Goal: Entertainment & Leisure: Browse casually

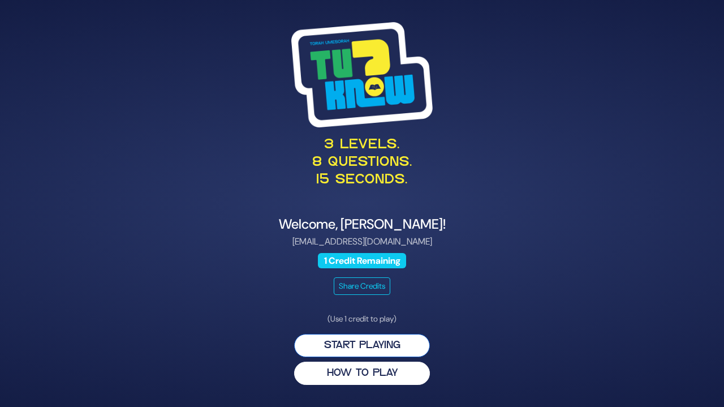
click at [397, 347] on button "Start Playing" at bounding box center [362, 345] width 136 height 23
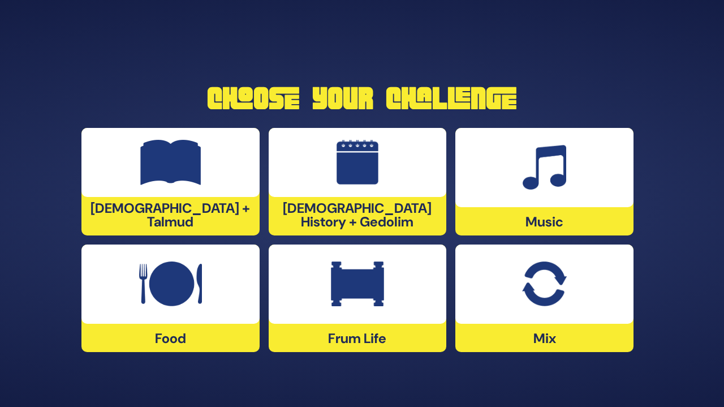
click at [397, 347] on div "Frum Life" at bounding box center [358, 298] width 178 height 108
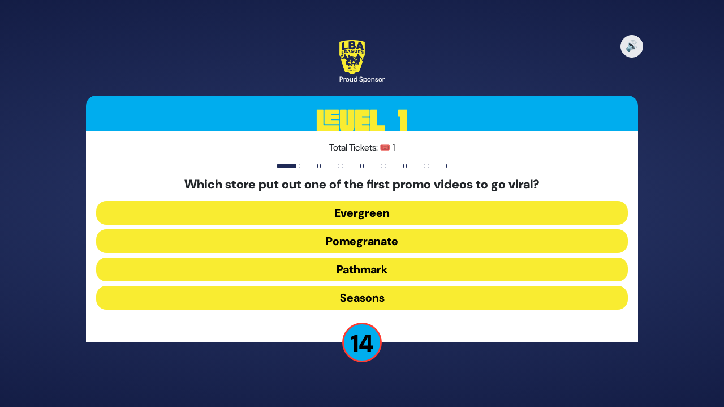
click at [397, 347] on div "🔊 Proud Sponsor Level 1 Total Tickets: 🎟️ 1 Which store put out one of the firs…" at bounding box center [361, 204] width 579 height 354
click at [382, 239] on button "Pomegranate" at bounding box center [362, 241] width 532 height 24
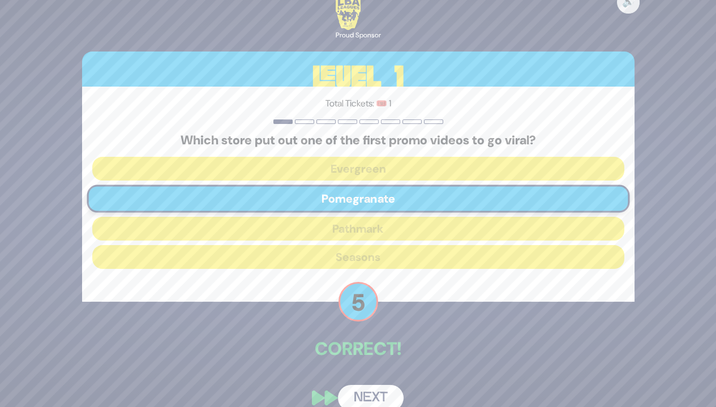
scroll to position [17, 0]
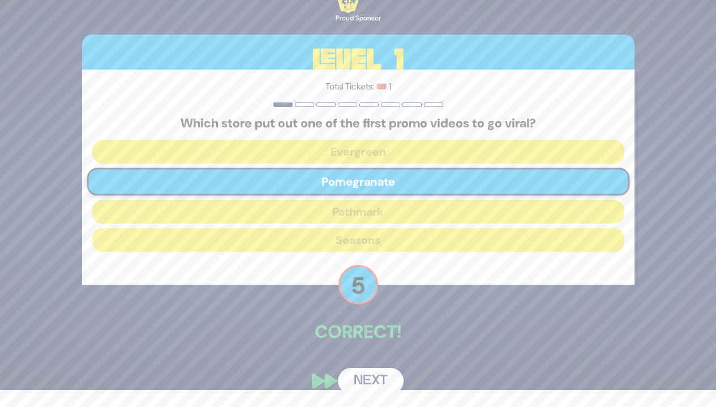
click at [386, 375] on button "Next" at bounding box center [371, 381] width 66 height 26
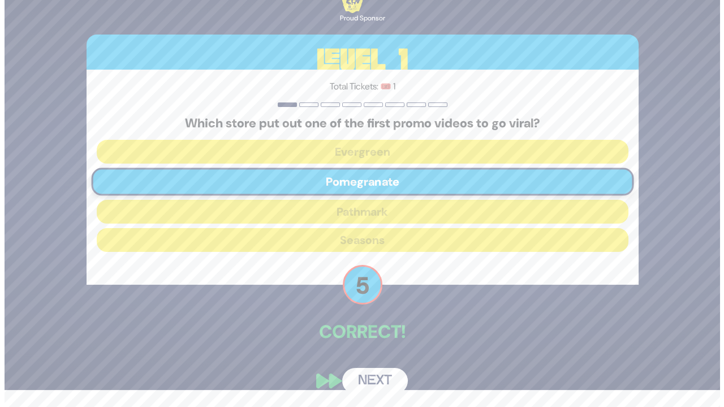
scroll to position [0, 0]
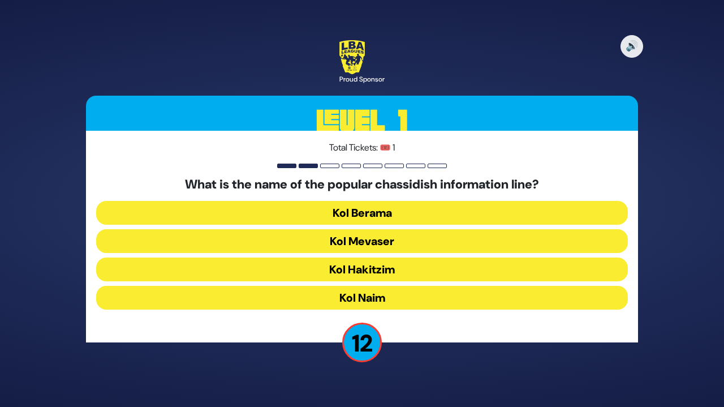
click at [399, 244] on button "Kol Mevaser" at bounding box center [362, 241] width 532 height 24
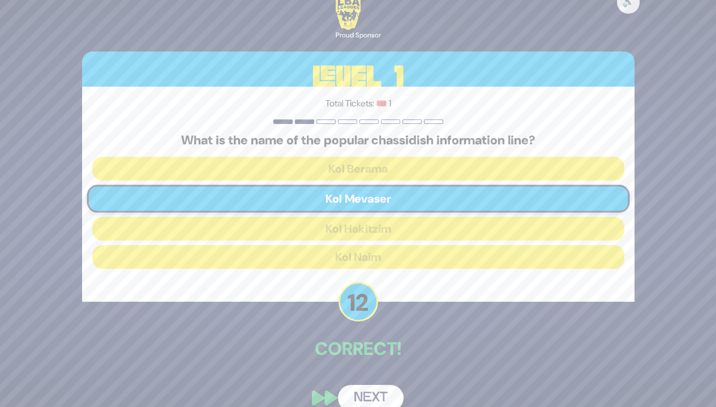
click at [376, 393] on button "Next" at bounding box center [371, 398] width 66 height 26
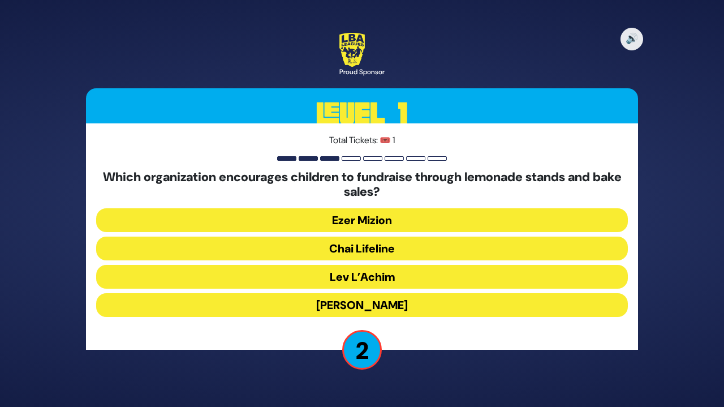
click at [407, 302] on button "[PERSON_NAME]" at bounding box center [362, 305] width 532 height 24
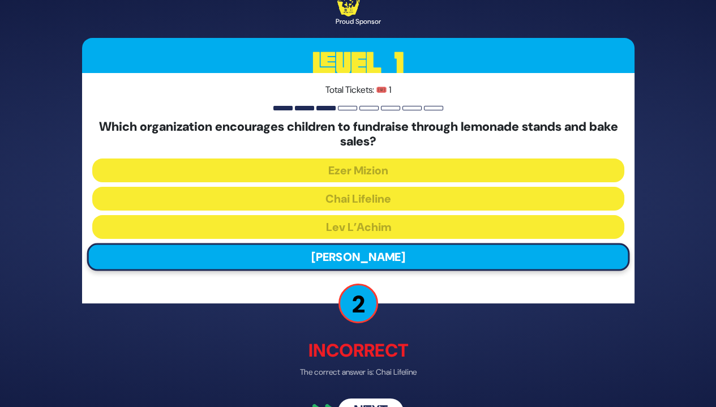
click at [371, 400] on button "Next" at bounding box center [371, 411] width 66 height 26
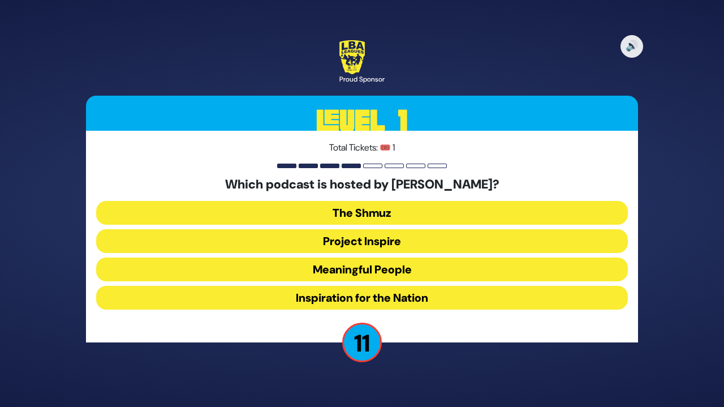
click at [422, 268] on button "Meaningful People" at bounding box center [362, 269] width 532 height 24
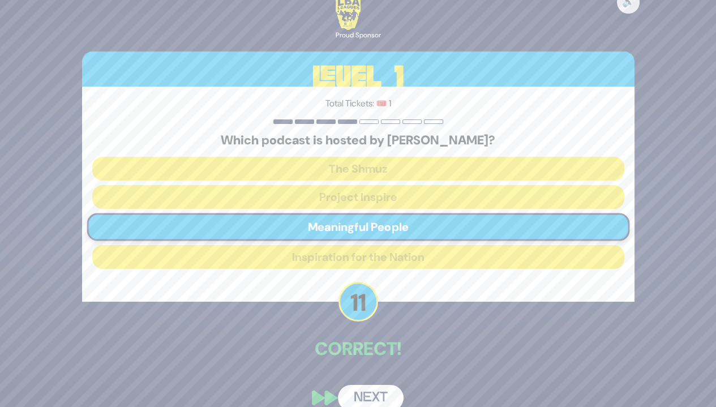
click at [376, 392] on button "Next" at bounding box center [371, 398] width 66 height 26
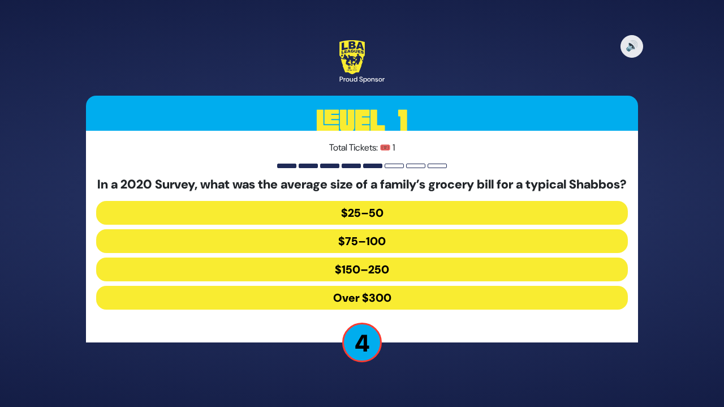
click at [398, 277] on button "$150–250" at bounding box center [362, 269] width 532 height 24
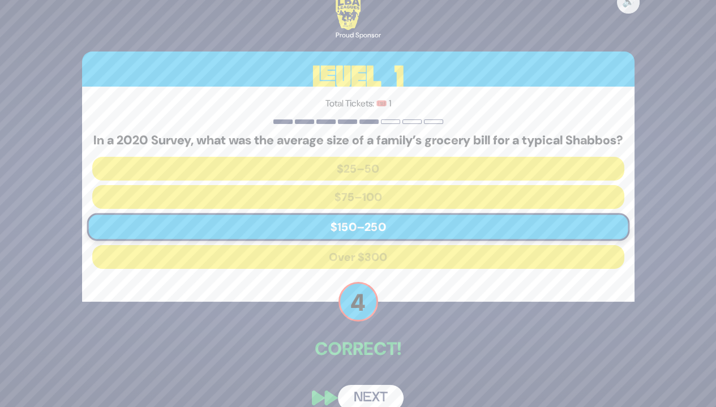
click at [376, 395] on button "Next" at bounding box center [371, 398] width 66 height 26
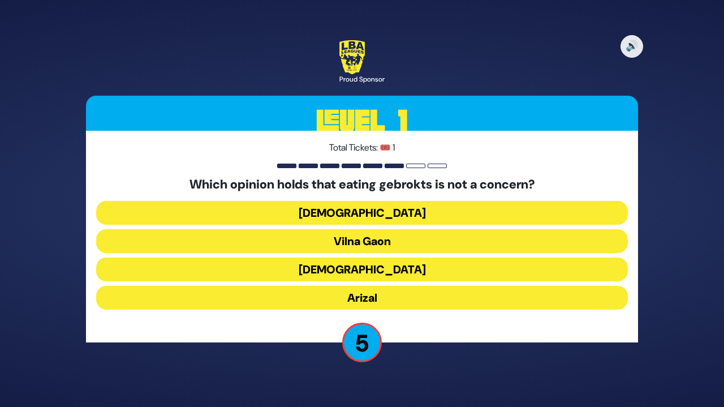
click at [388, 264] on button "[DEMOGRAPHIC_DATA]" at bounding box center [362, 269] width 532 height 24
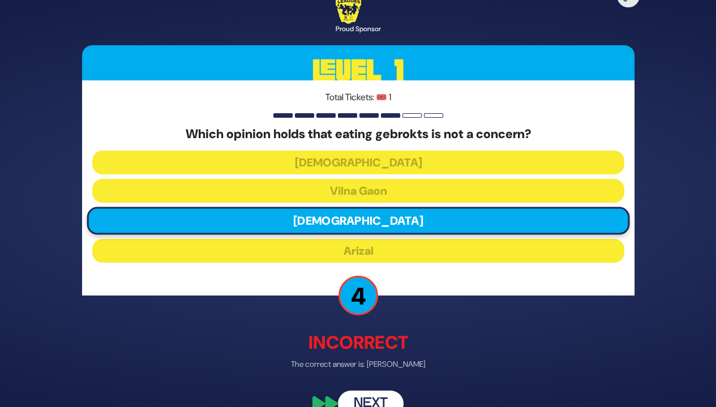
click at [359, 393] on button "Next" at bounding box center [371, 404] width 66 height 26
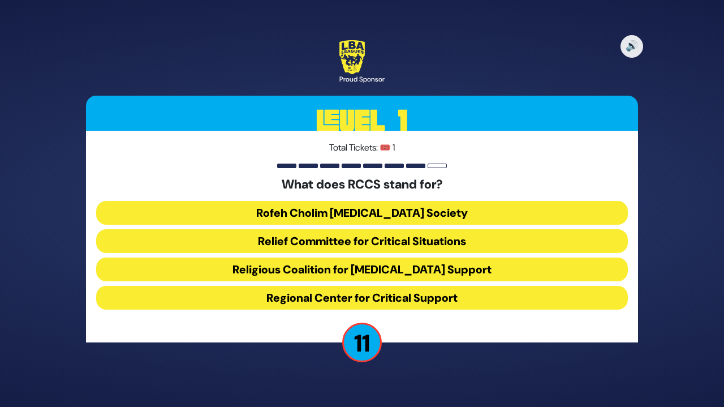
click at [419, 208] on button "Rofeh Cholim [MEDICAL_DATA] Society" at bounding box center [362, 213] width 532 height 24
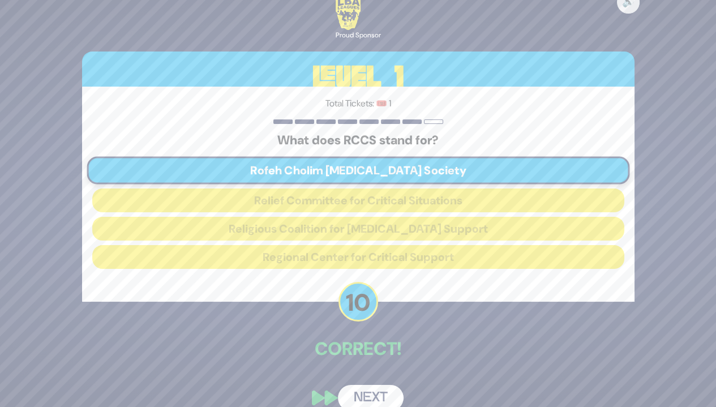
click at [380, 385] on button "Next" at bounding box center [371, 398] width 66 height 26
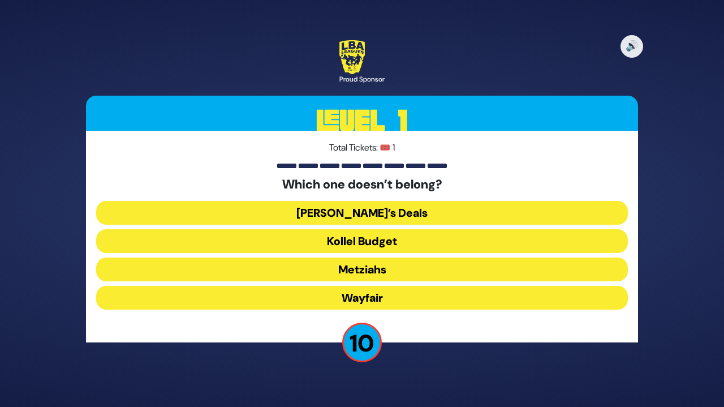
click at [424, 240] on button "Kollel Budget" at bounding box center [362, 241] width 532 height 24
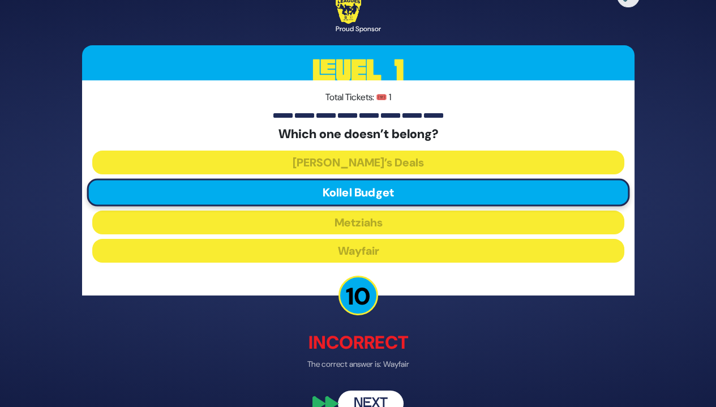
click at [387, 400] on button "Next" at bounding box center [371, 404] width 66 height 26
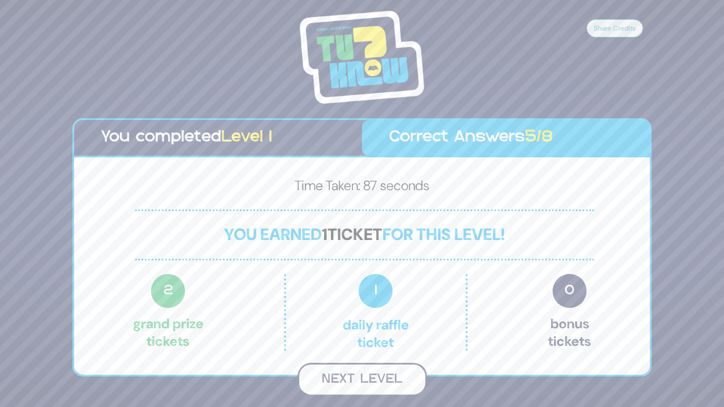
click at [375, 387] on button "Next Level" at bounding box center [363, 379] width 130 height 33
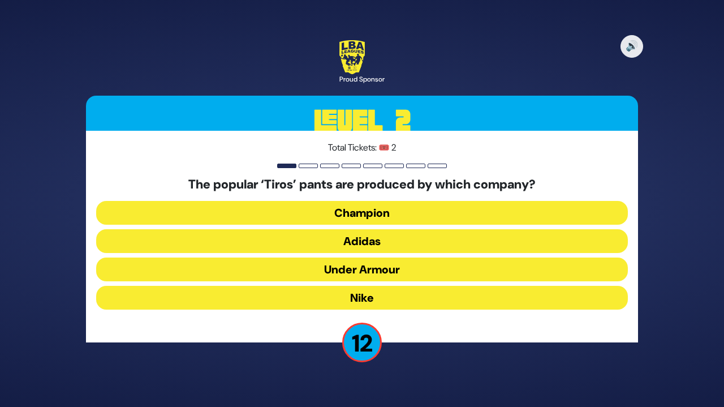
click at [425, 238] on button "Adidas" at bounding box center [362, 241] width 532 height 24
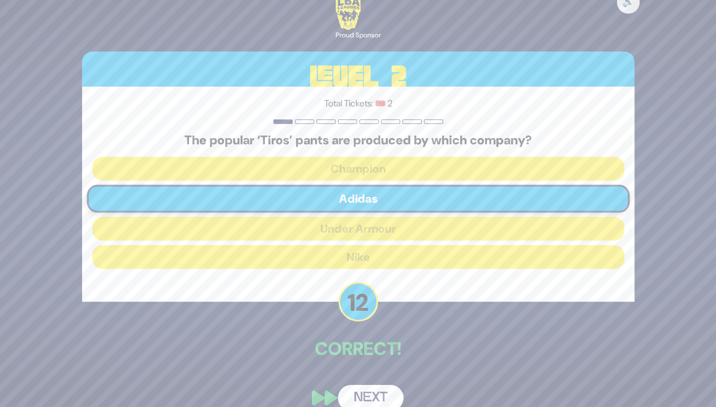
click at [364, 398] on button "Next" at bounding box center [371, 398] width 66 height 26
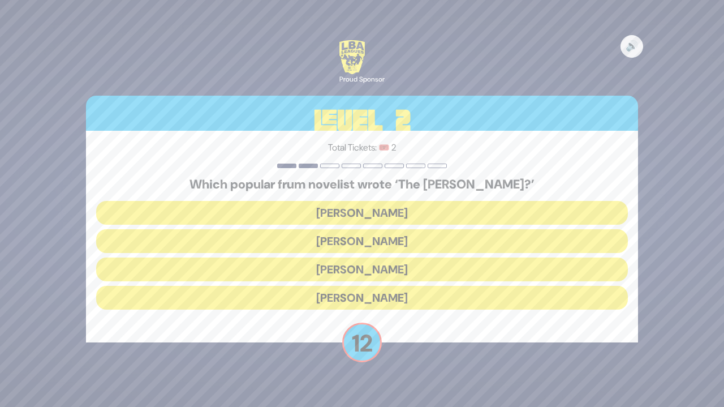
click at [427, 268] on button "[PERSON_NAME]" at bounding box center [362, 269] width 532 height 24
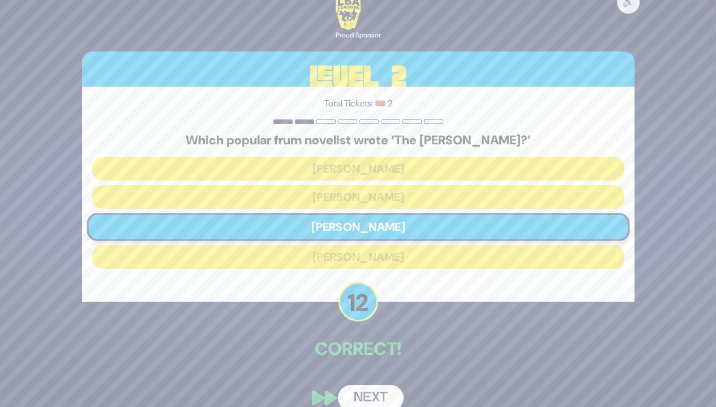
click at [376, 389] on button "Next" at bounding box center [371, 398] width 66 height 26
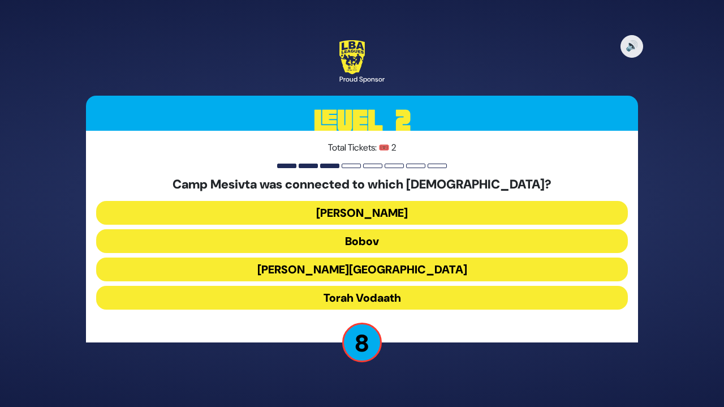
click at [416, 295] on button "Torah Vodaath" at bounding box center [362, 298] width 532 height 24
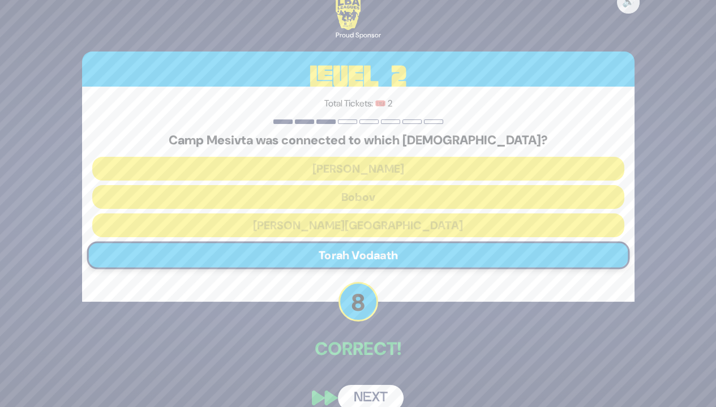
click at [377, 394] on button "Next" at bounding box center [371, 398] width 66 height 26
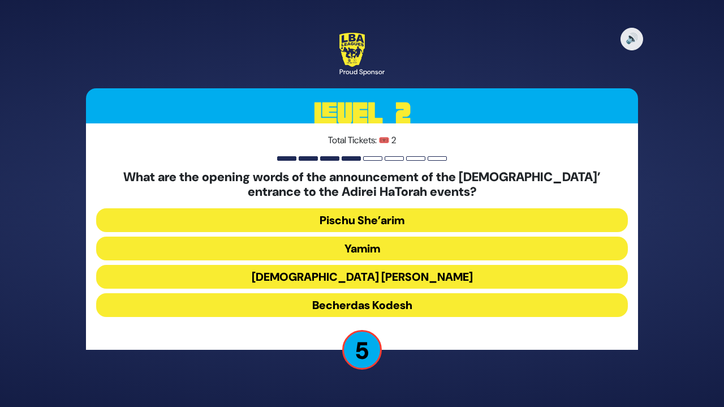
click at [406, 298] on button "Becherdas Kodesh" at bounding box center [362, 305] width 532 height 24
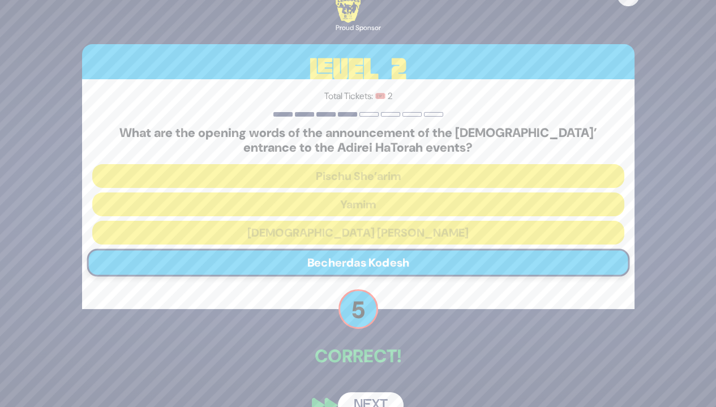
click at [377, 393] on button "Next" at bounding box center [371, 405] width 66 height 26
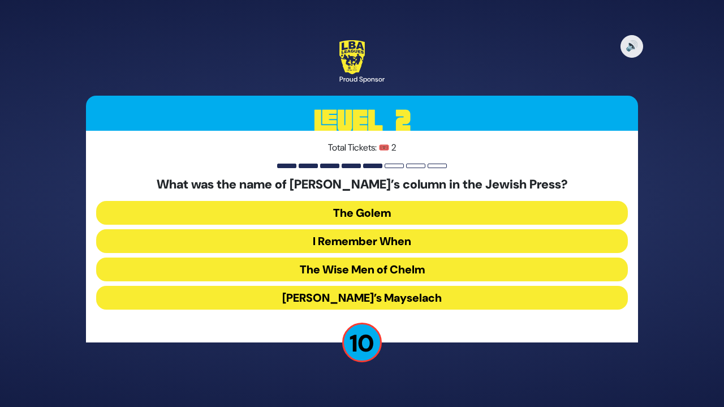
click at [437, 237] on button "I Remember When" at bounding box center [362, 241] width 532 height 24
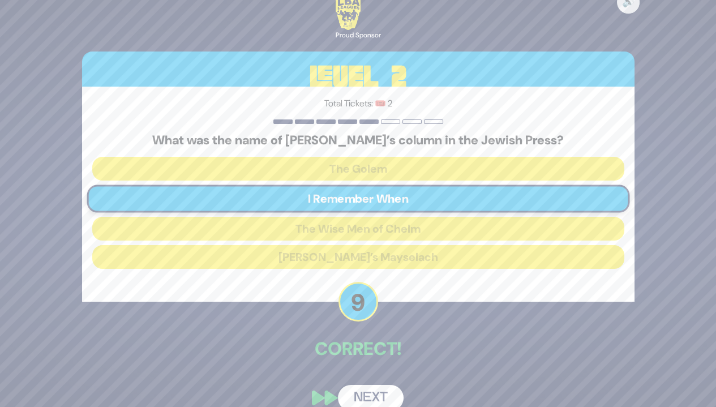
click at [384, 388] on button "Next" at bounding box center [371, 398] width 66 height 26
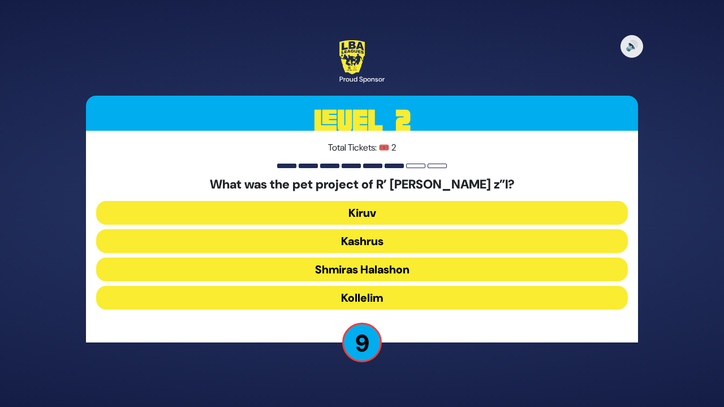
click at [449, 299] on button "Kollelim" at bounding box center [362, 298] width 532 height 24
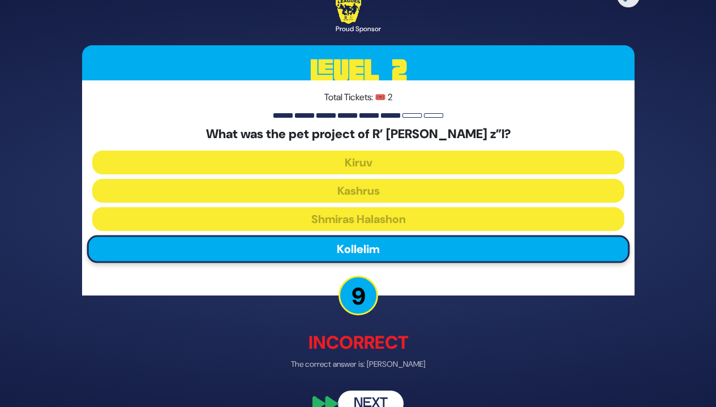
click at [378, 399] on button "Next" at bounding box center [371, 404] width 66 height 26
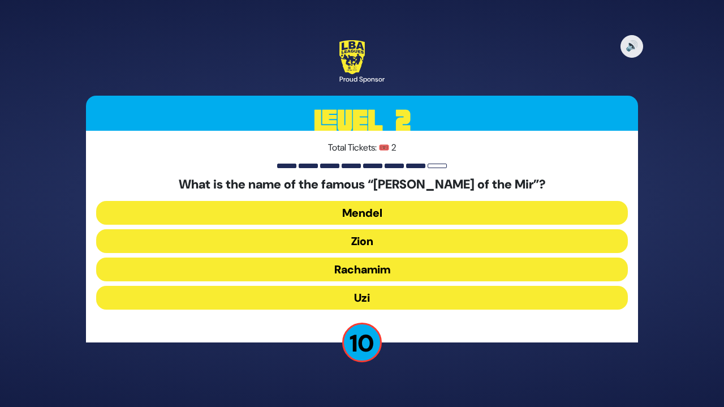
click at [416, 209] on button "Mendel" at bounding box center [362, 213] width 532 height 24
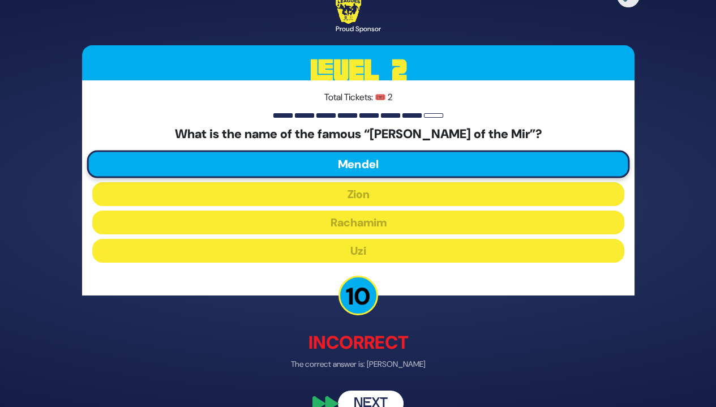
click at [379, 388] on div "🔊 Proud Sponsor Level 2 Total Tickets: 🎟️ 2 What is the name of the famous “[PE…" at bounding box center [357, 203] width 579 height 454
click at [392, 393] on button "Next" at bounding box center [371, 404] width 66 height 26
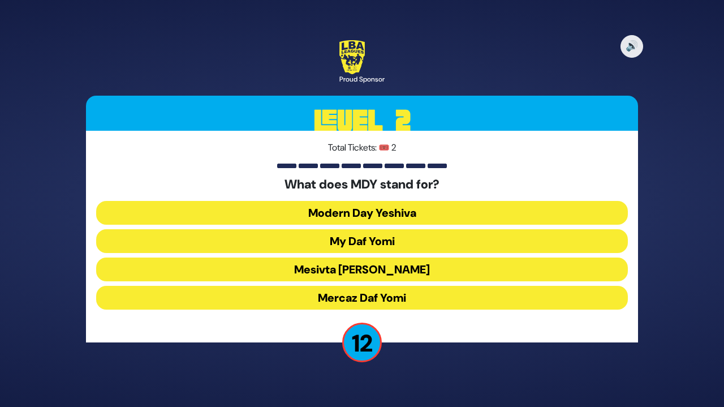
click at [472, 300] on button "Mercaz Daf Yomi" at bounding box center [362, 298] width 532 height 24
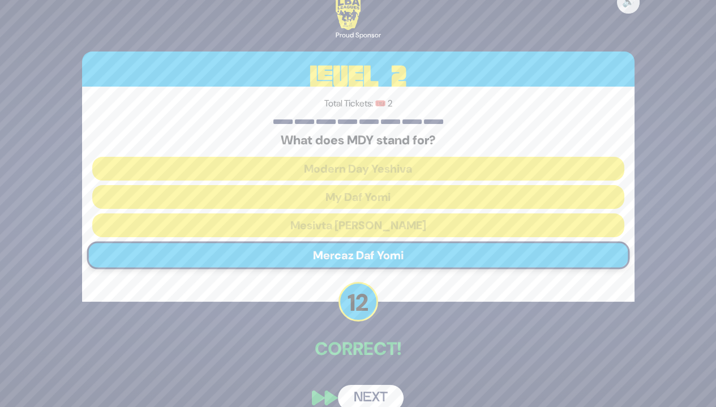
click at [386, 390] on button "Next" at bounding box center [371, 398] width 66 height 26
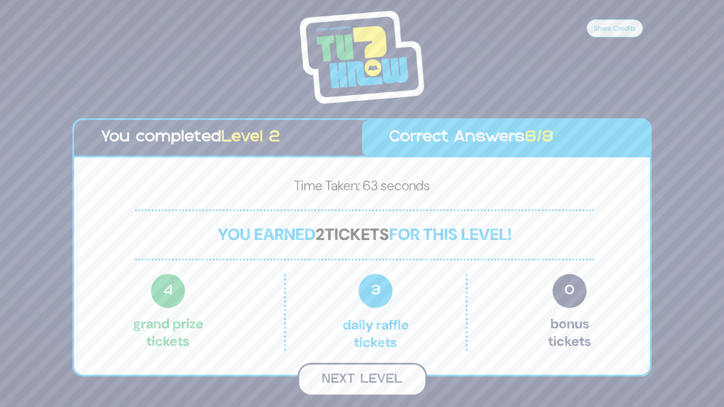
click at [382, 377] on button "Next Level" at bounding box center [363, 379] width 130 height 33
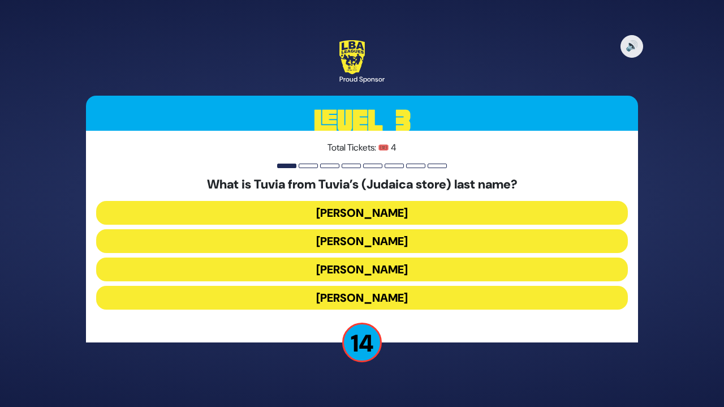
click at [505, 383] on div "🔊 Proud Sponsor Level 3 Total Tickets: 🎟️ 4 What is Tuvia from Tuvia’s (Judaica…" at bounding box center [362, 203] width 724 height 407
click at [423, 274] on button "[PERSON_NAME]" at bounding box center [362, 269] width 532 height 24
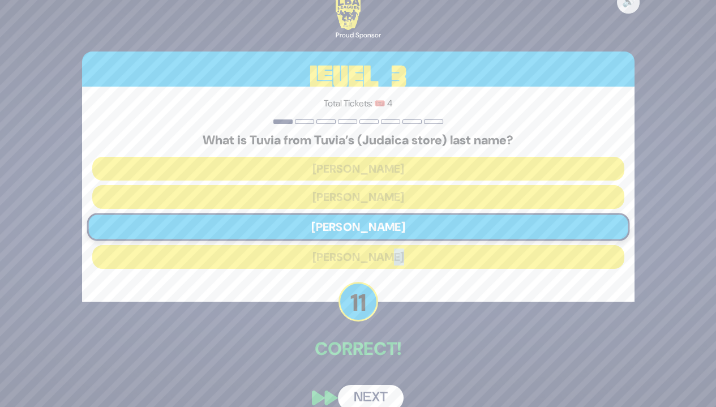
click at [376, 388] on button "Next" at bounding box center [371, 398] width 66 height 26
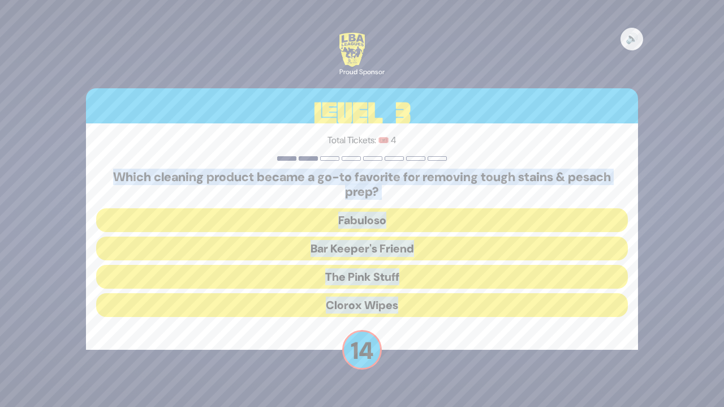
click at [483, 382] on div "🔊 Proud Sponsor Level 3 Total Tickets: 🎟️ 4 Which cleaning product became a go-…" at bounding box center [361, 203] width 579 height 369
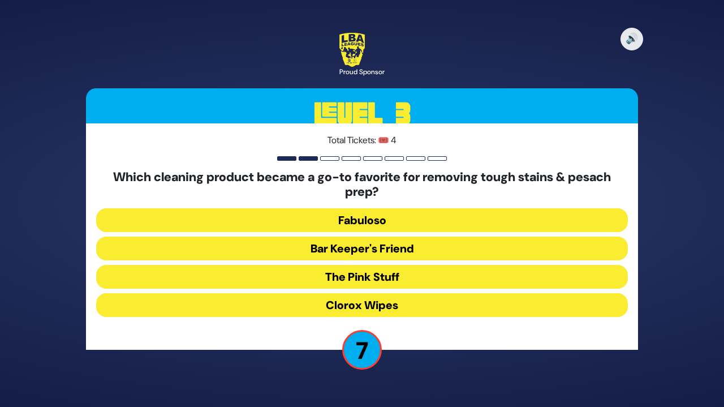
click at [440, 307] on button "Clorox Wipes" at bounding box center [362, 305] width 532 height 24
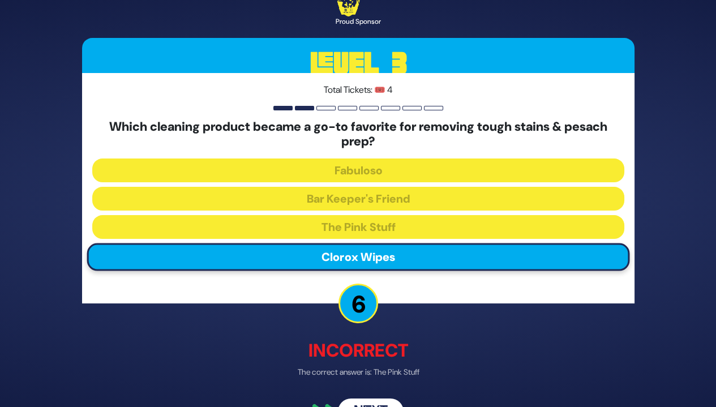
click at [380, 401] on button "Next" at bounding box center [371, 411] width 66 height 26
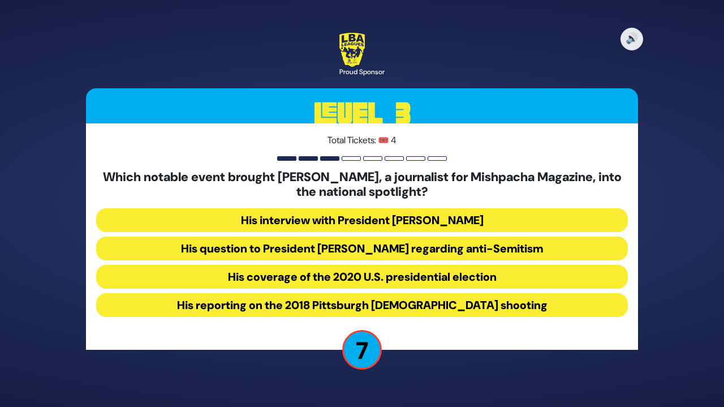
click at [511, 248] on button "His question to President [PERSON_NAME] regarding anti-Semitism" at bounding box center [362, 249] width 532 height 24
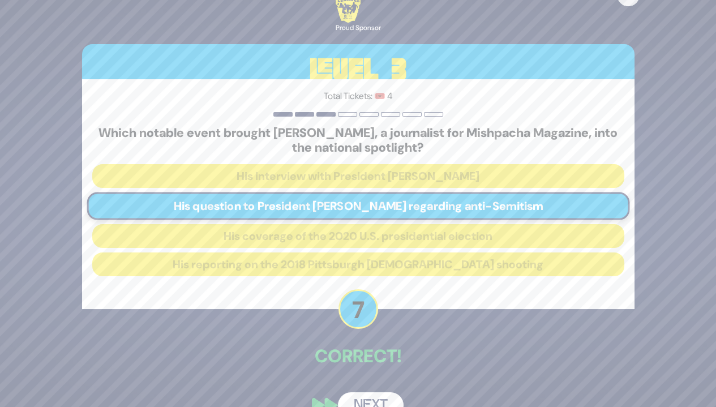
click at [380, 397] on button "Next" at bounding box center [371, 405] width 66 height 26
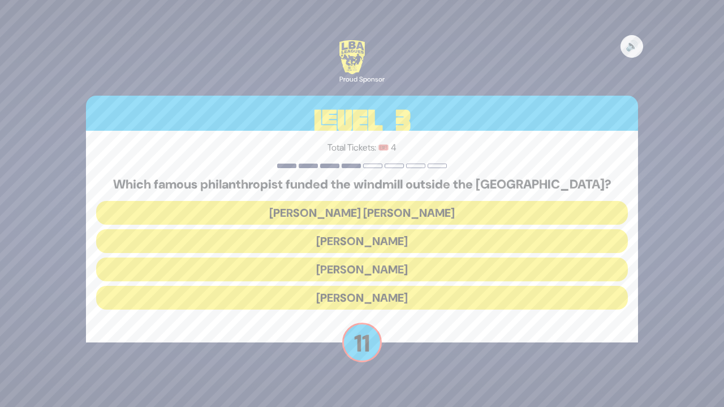
click at [450, 299] on button "[PERSON_NAME]" at bounding box center [362, 298] width 532 height 24
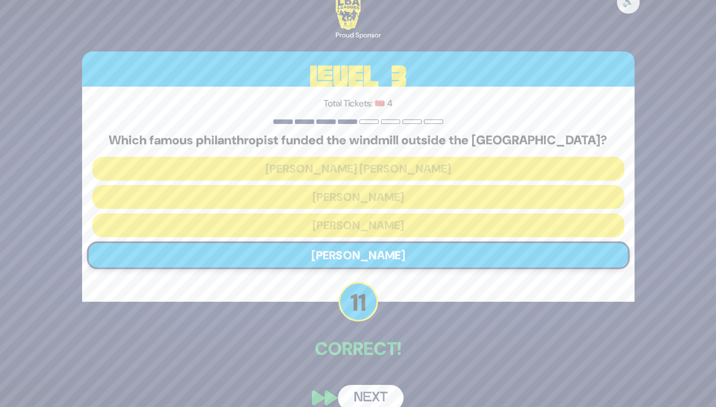
click at [386, 390] on button "Next" at bounding box center [371, 398] width 66 height 26
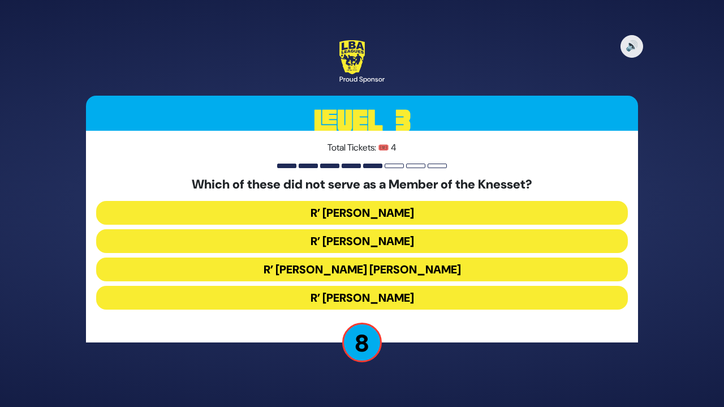
click at [414, 239] on button "R’ [PERSON_NAME]" at bounding box center [362, 241] width 532 height 24
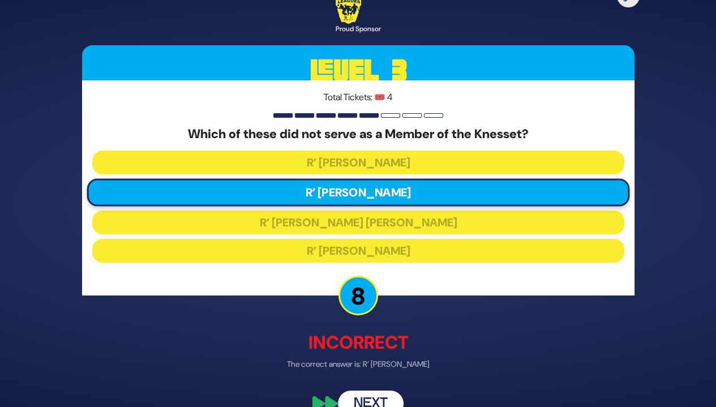
click at [381, 395] on button "Next" at bounding box center [371, 404] width 66 height 26
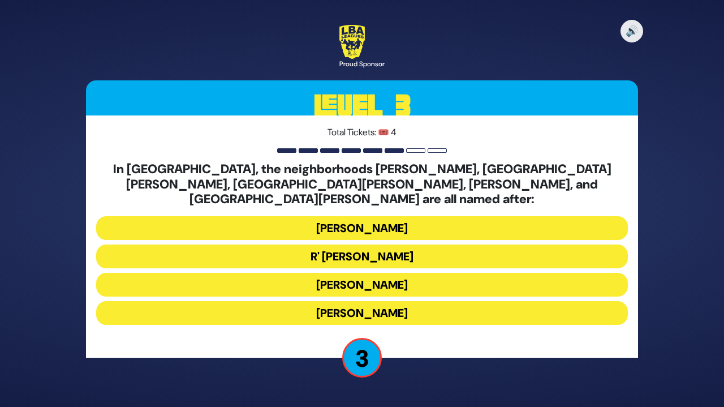
click at [410, 277] on button "[PERSON_NAME]" at bounding box center [362, 285] width 532 height 24
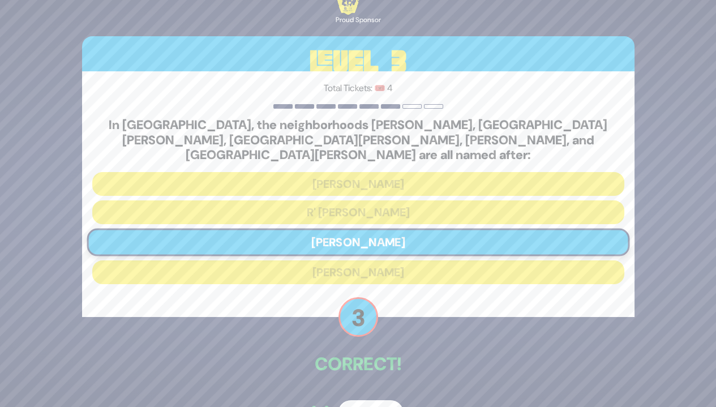
click at [364, 406] on button "Next" at bounding box center [371, 413] width 66 height 26
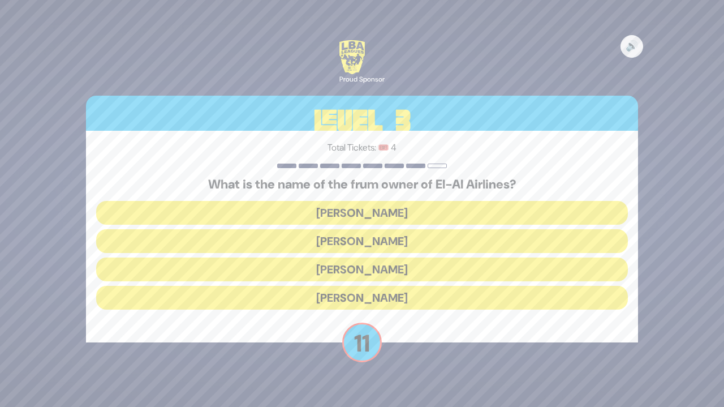
click at [400, 229] on button "[PERSON_NAME]" at bounding box center [362, 241] width 532 height 24
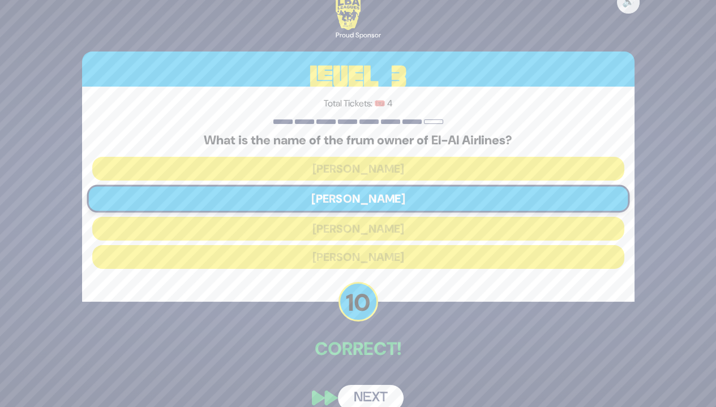
click at [388, 388] on button "Next" at bounding box center [371, 398] width 66 height 26
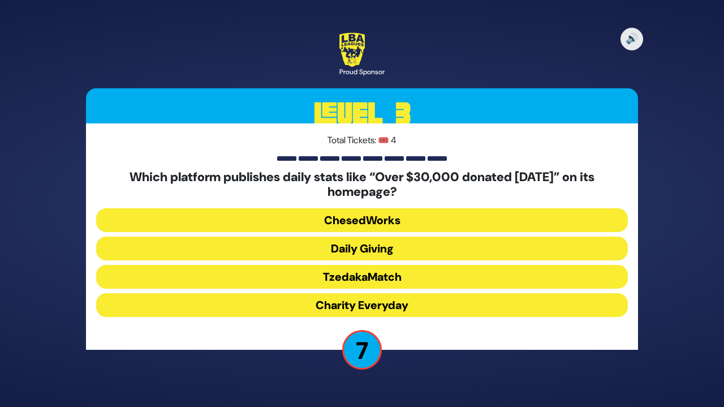
click at [419, 244] on button "Daily Giving" at bounding box center [362, 249] width 532 height 24
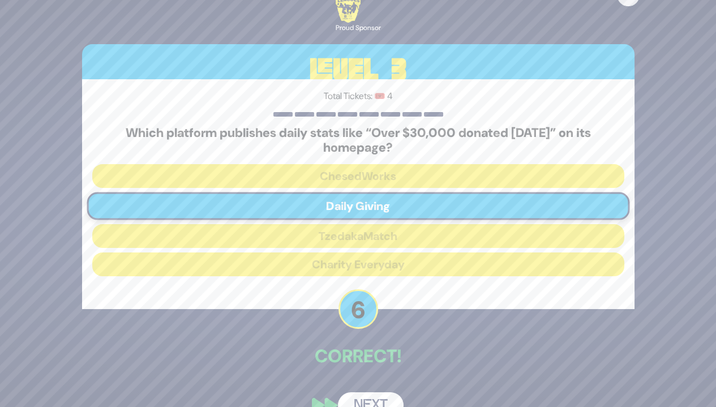
click at [387, 392] on button "Next" at bounding box center [371, 405] width 66 height 26
